Goal: Task Accomplishment & Management: Use online tool/utility

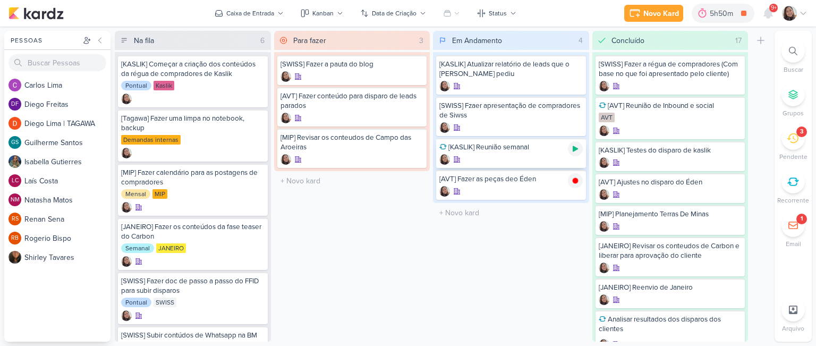
click at [572, 148] on icon at bounding box center [575, 149] width 9 height 9
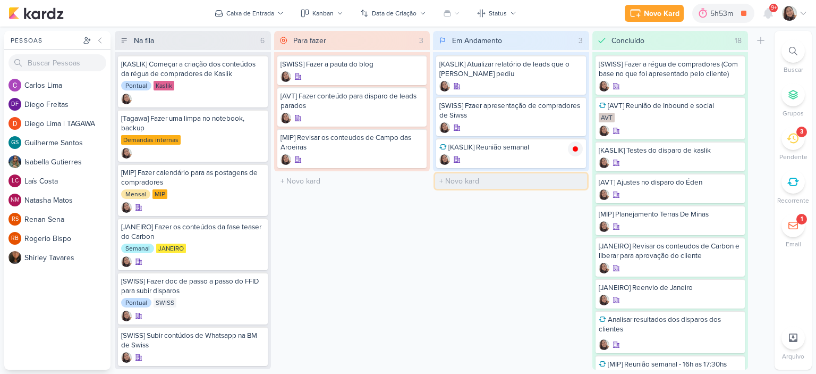
click at [459, 174] on input "text" at bounding box center [511, 180] width 152 height 15
type input "[Kaslik] Ata da reunião"
click at [573, 179] on icon at bounding box center [575, 181] width 5 height 6
click at [478, 179] on input "text" at bounding box center [511, 180] width 152 height 15
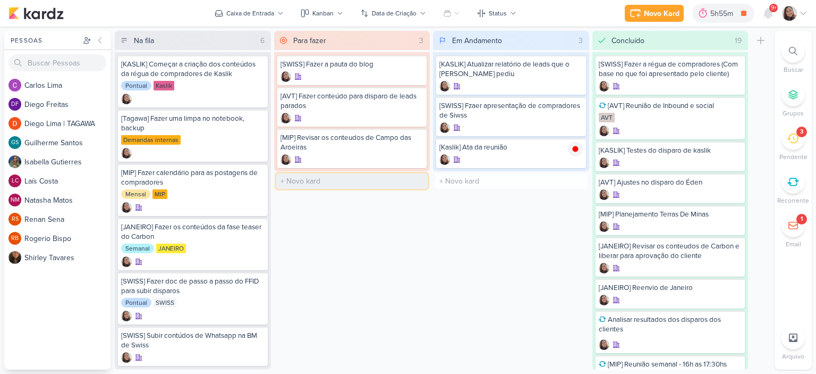
click at [285, 180] on input "text" at bounding box center [352, 180] width 152 height 15
type input "[KASLIK] Relatorio solicitado pela Bruna"
